Goal: Task Accomplishment & Management: Use online tool/utility

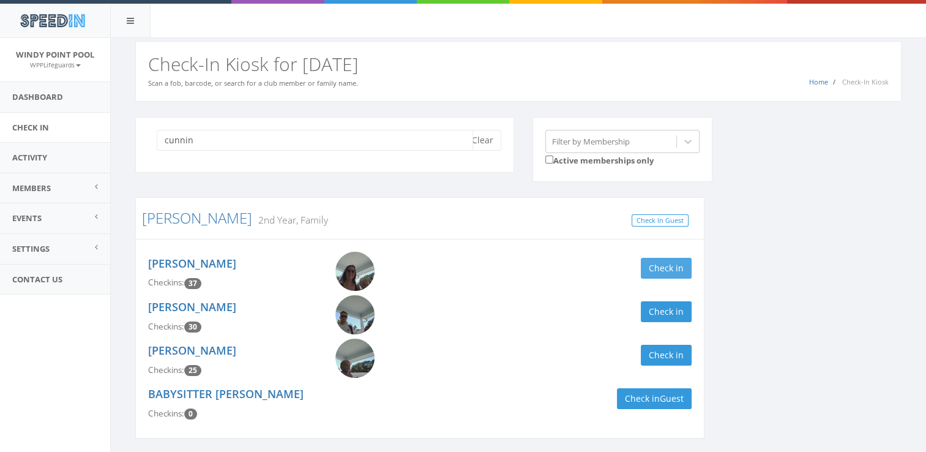
type input "cunnin"
click at [678, 272] on button "Check in" at bounding box center [666, 268] width 51 height 21
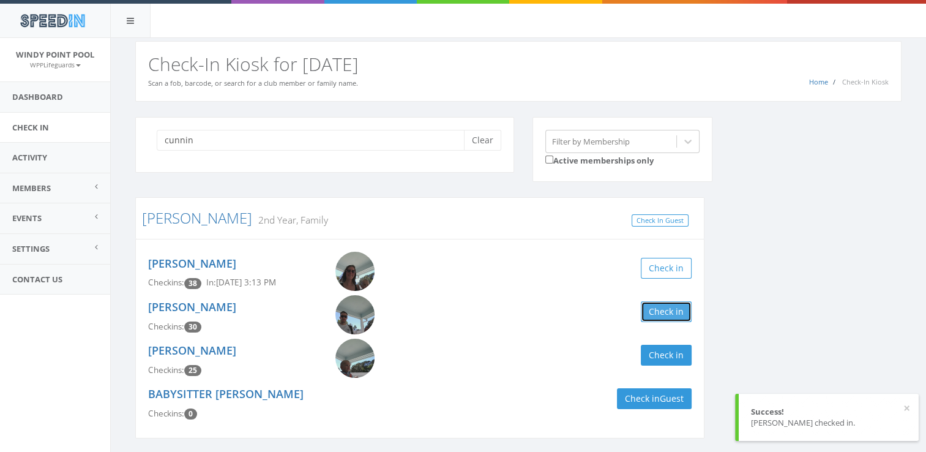
click at [673, 313] on button "Check in" at bounding box center [666, 311] width 51 height 21
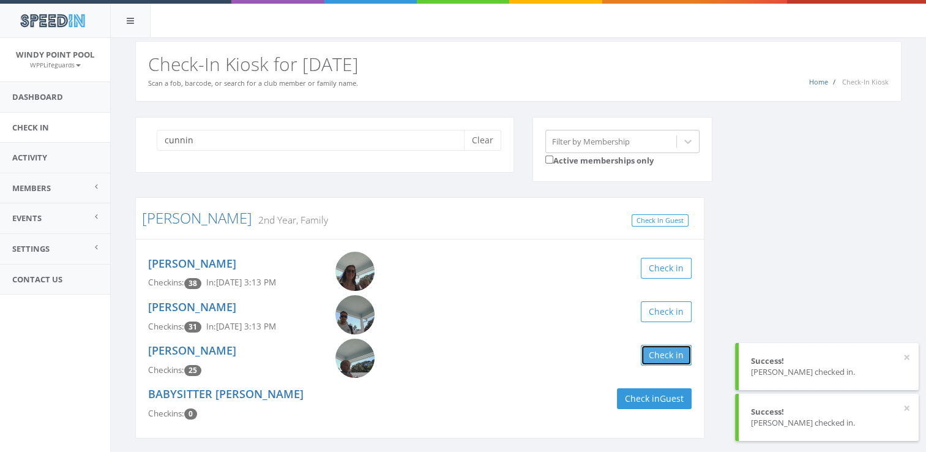
click at [672, 353] on button "Check in" at bounding box center [666, 355] width 51 height 21
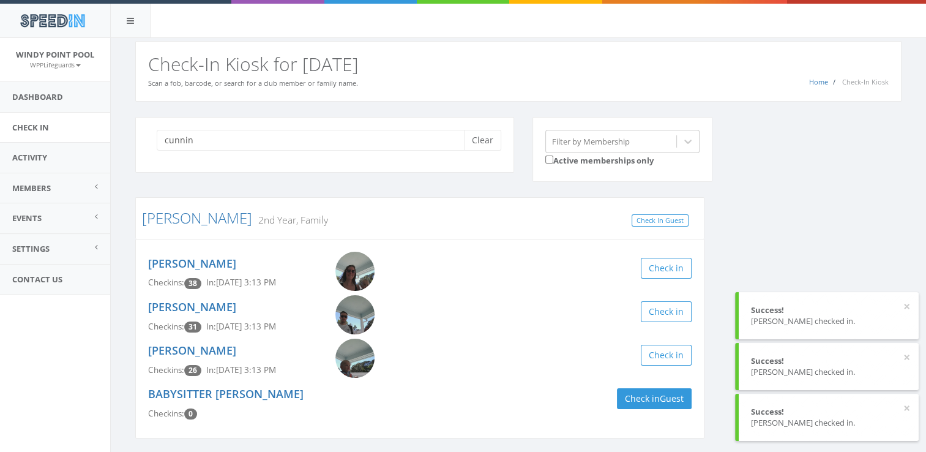
click at [742, 222] on div "cunnin Clear Filter by Membership Active memberships only [PERSON_NAME] 2nd Yea…" at bounding box center [518, 285] width 785 height 337
click at [492, 140] on button "Clear" at bounding box center [482, 140] width 37 height 21
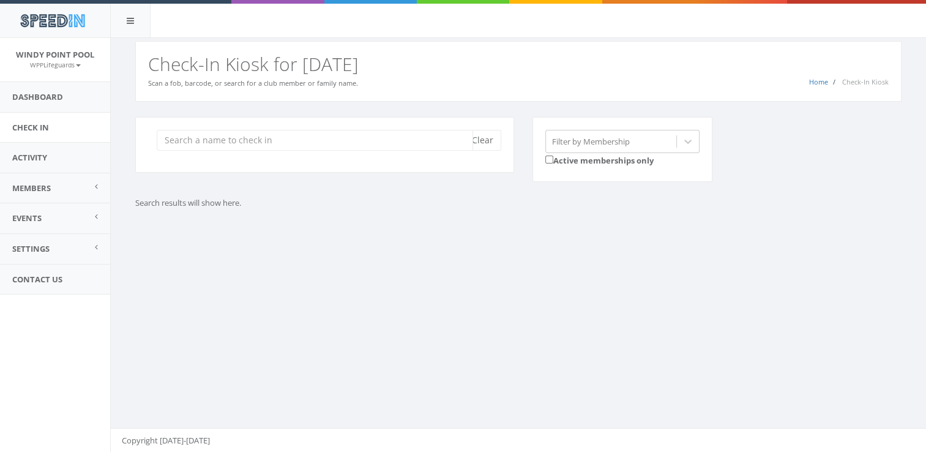
click at [439, 145] on input "search" at bounding box center [315, 140] width 317 height 21
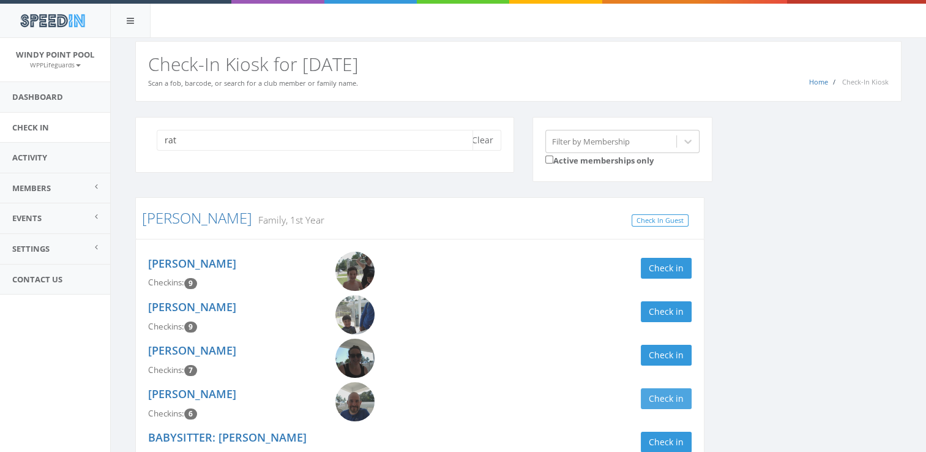
type input "rat"
click at [676, 396] on button "Check in" at bounding box center [666, 398] width 51 height 21
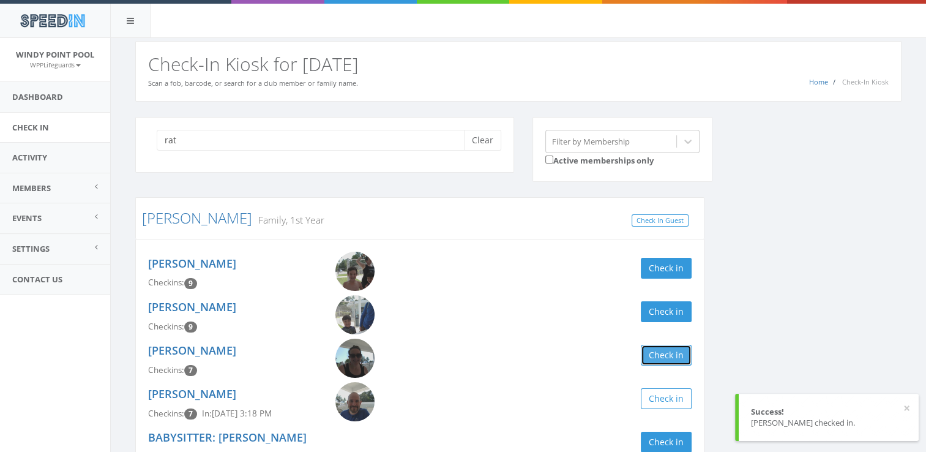
click at [670, 360] on button "Check in" at bounding box center [666, 355] width 51 height 21
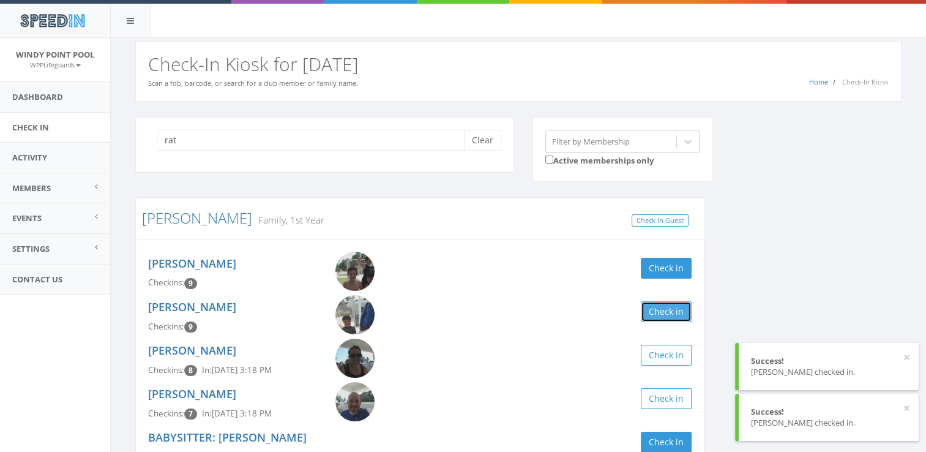
click at [664, 302] on button "Check in" at bounding box center [666, 311] width 51 height 21
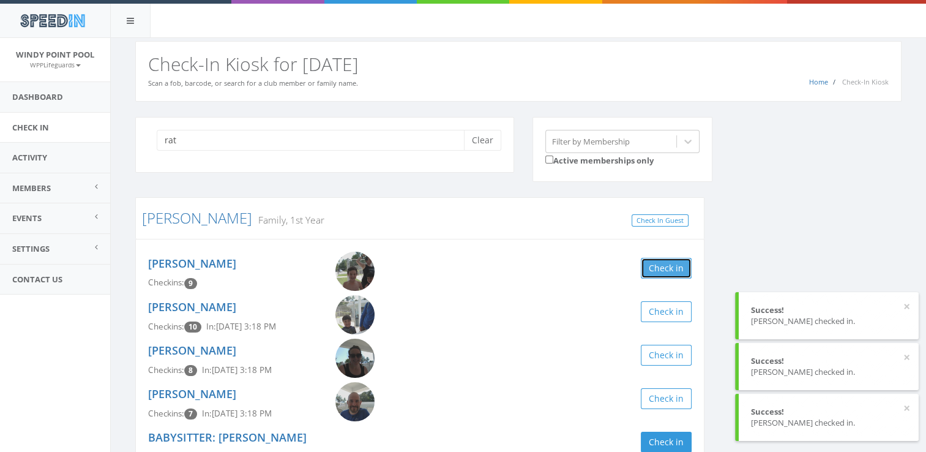
click at [673, 272] on button "Check in" at bounding box center [666, 268] width 51 height 21
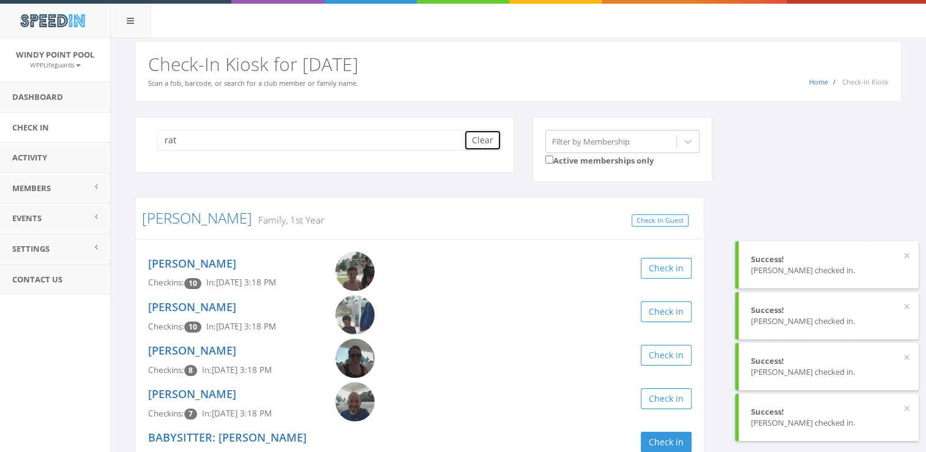
click at [475, 141] on button "Clear" at bounding box center [482, 140] width 37 height 21
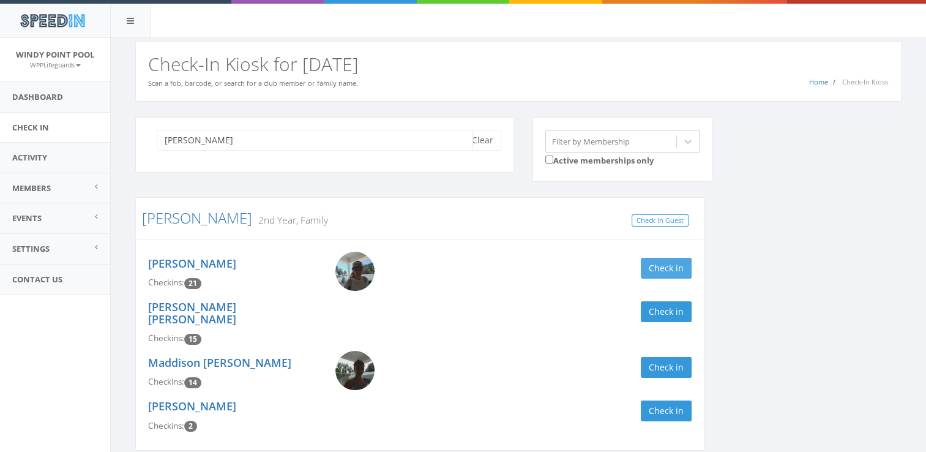
type input "[PERSON_NAME]"
click at [670, 273] on button "Check in" at bounding box center [666, 268] width 51 height 21
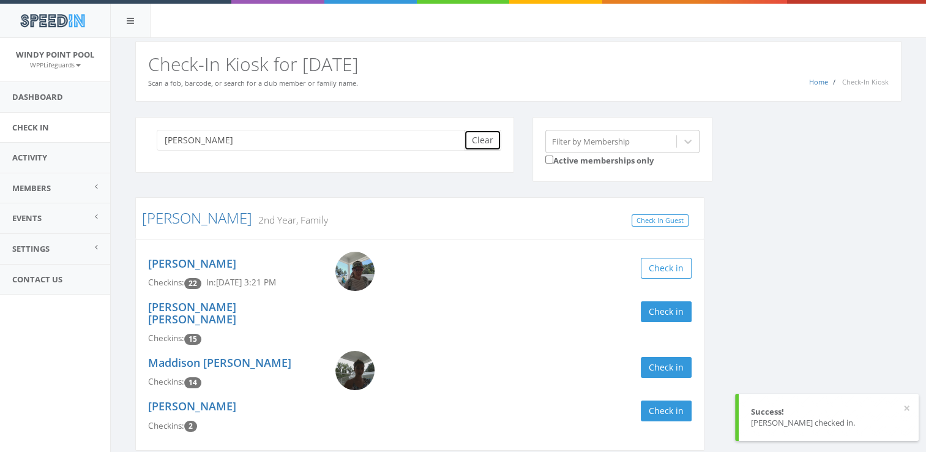
click at [464, 139] on button "Clear" at bounding box center [482, 140] width 37 height 21
